Goal: Information Seeking & Learning: Learn about a topic

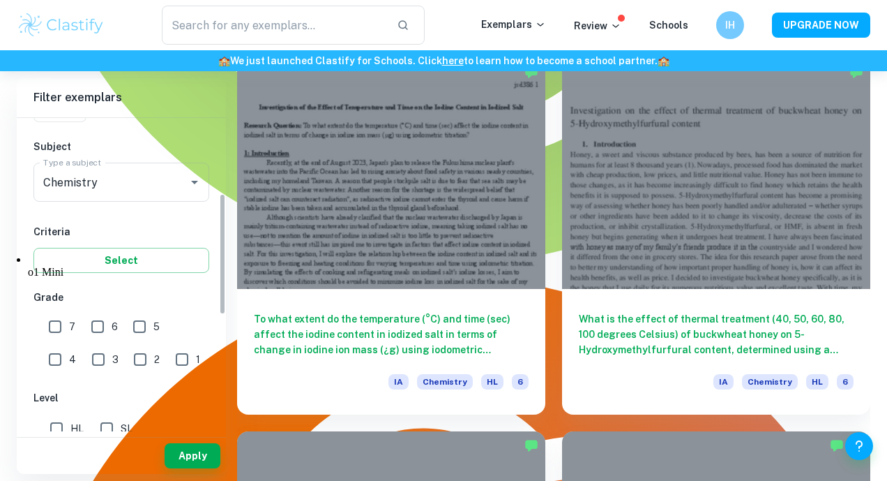
scroll to position [199, 0]
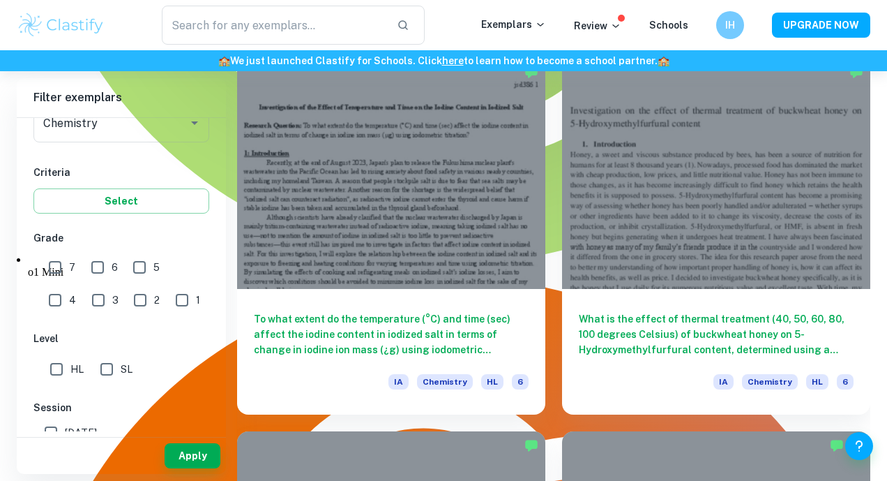
click at [54, 365] on input "HL" at bounding box center [57, 369] width 28 height 28
checkbox input "true"
click at [55, 263] on input "7" at bounding box center [55, 267] width 28 height 28
checkbox input "true"
click at [187, 452] on button "Apply" at bounding box center [193, 455] width 56 height 25
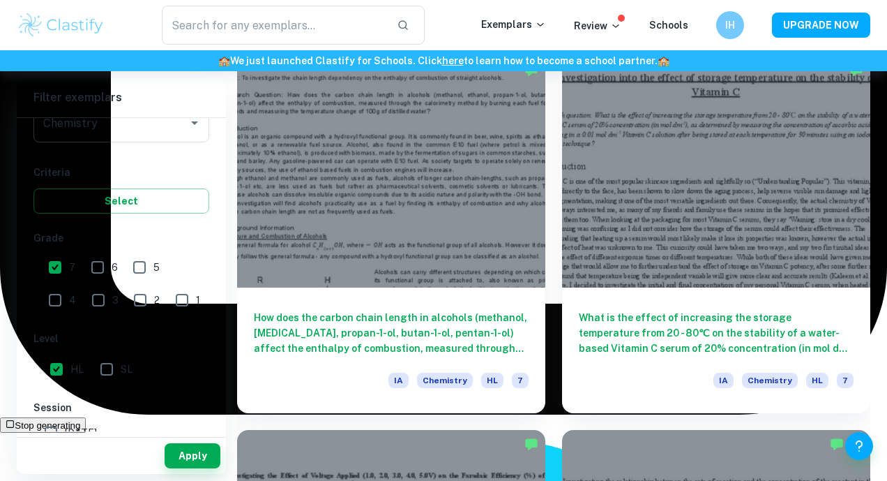
scroll to position [2652, 0]
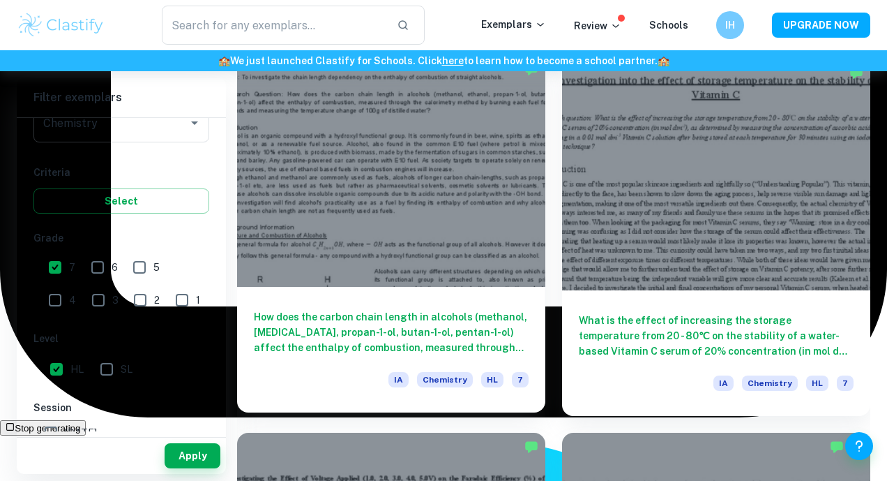
click at [484, 315] on h6 "How does the carbon chain length in alcohols (methanol, [MEDICAL_DATA], propan-…" at bounding box center [391, 332] width 275 height 46
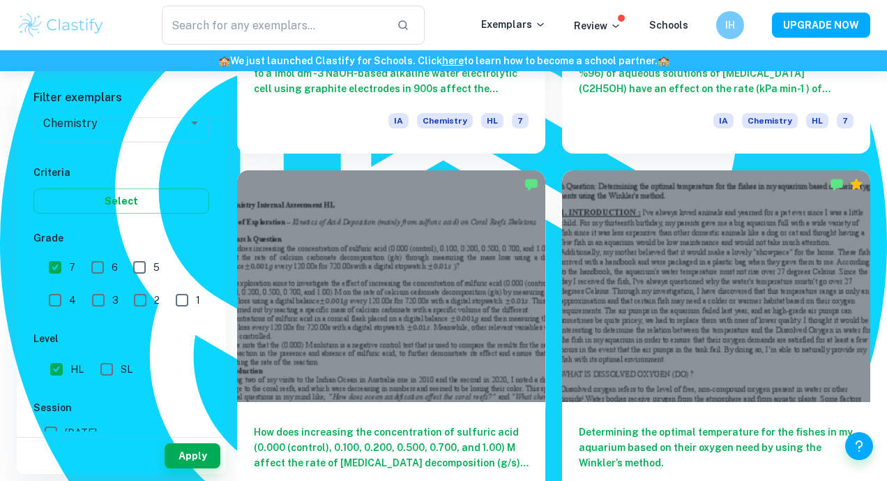
scroll to position [3416, 0]
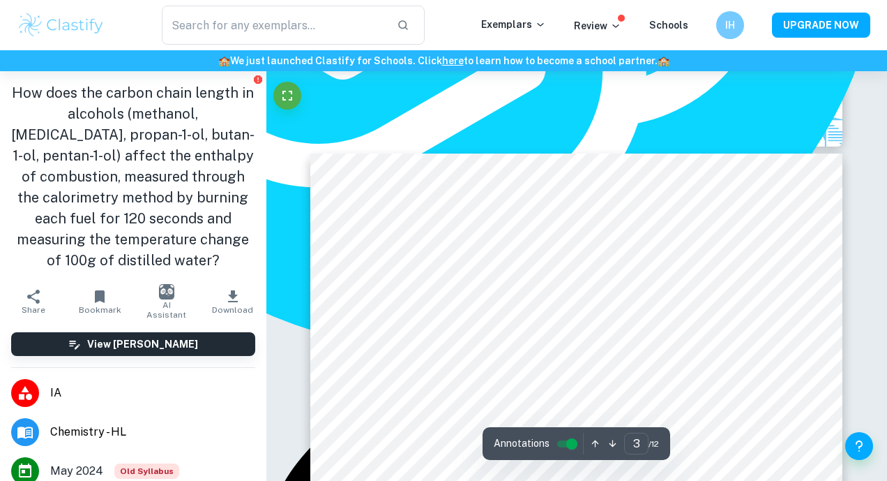
scroll to position [1500, 0]
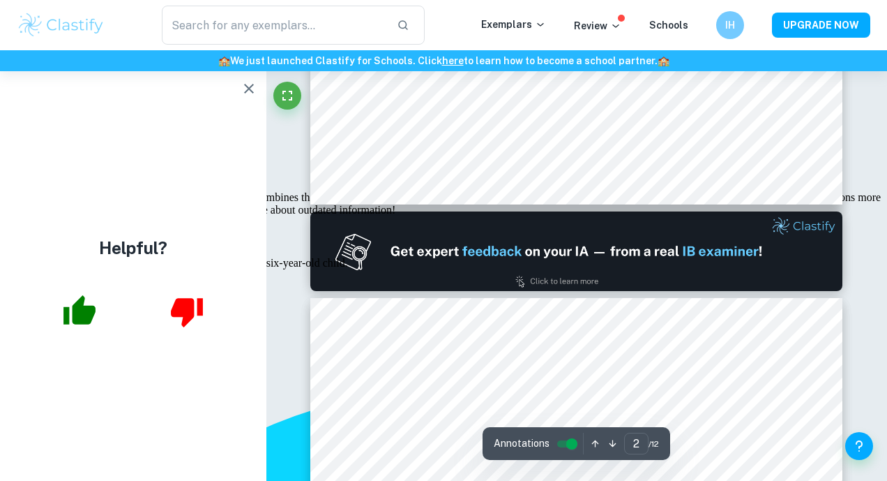
type input "1"
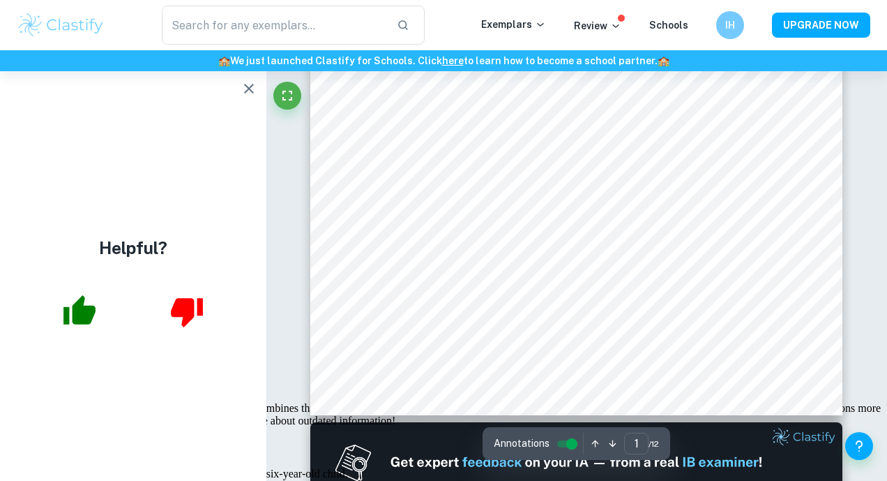
scroll to position [359, 0]
